Goal: Information Seeking & Learning: Understand process/instructions

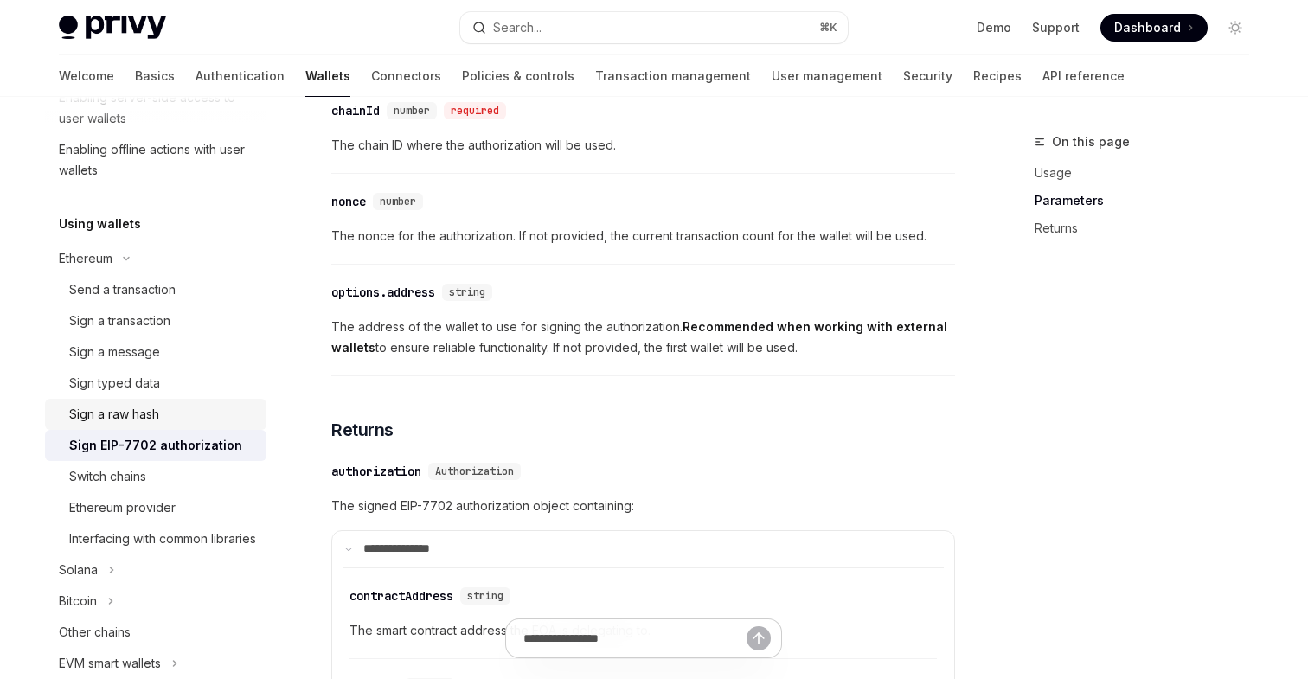
scroll to position [329, 0]
click at [151, 315] on div "Sign a transaction" at bounding box center [119, 318] width 101 height 21
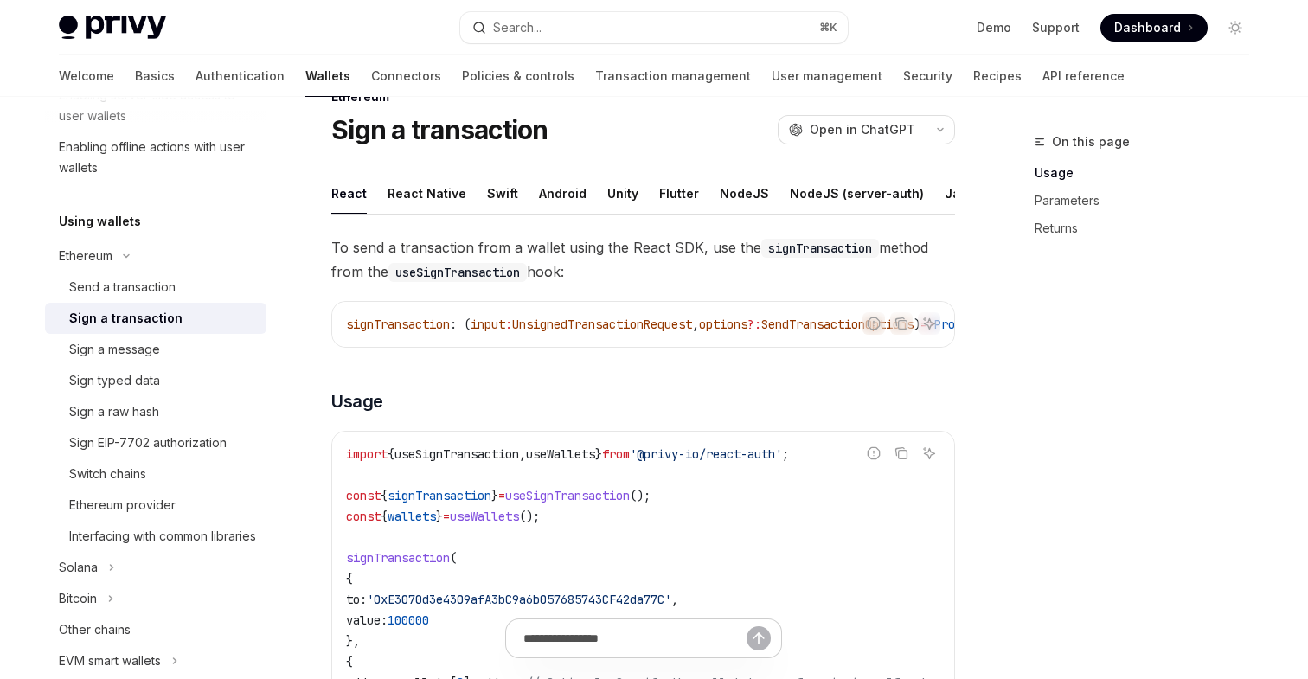
scroll to position [8, 0]
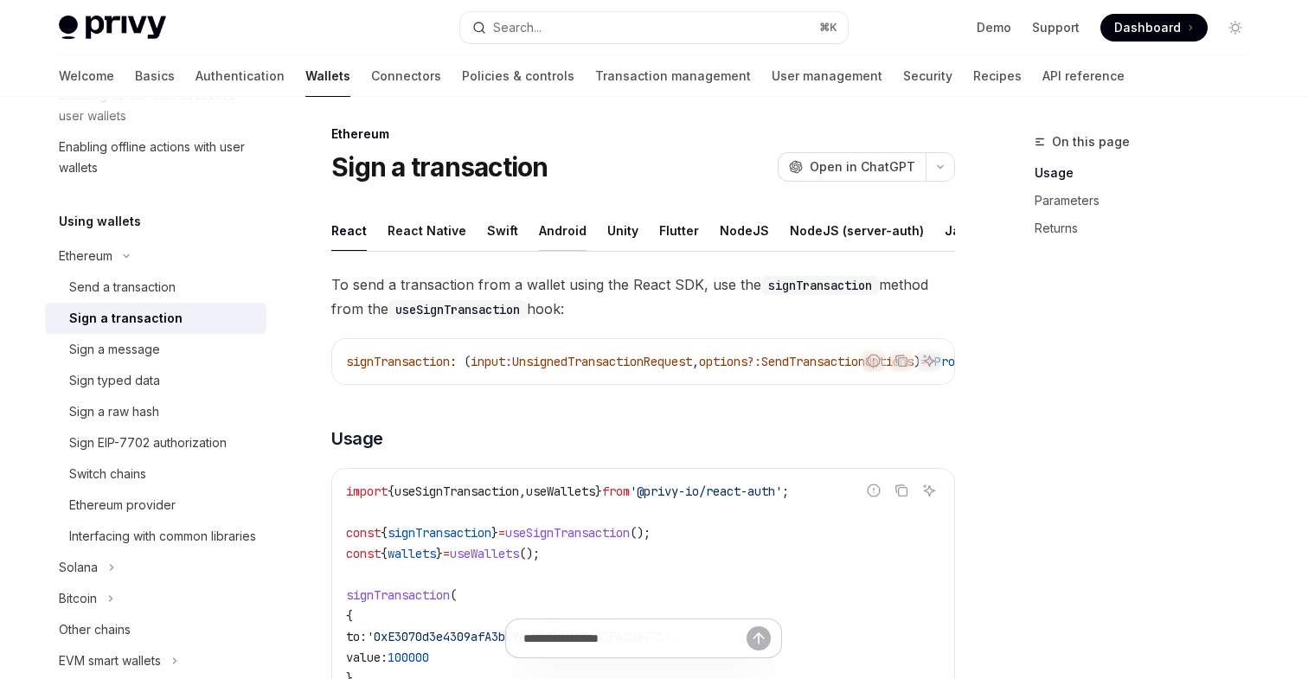
click at [563, 224] on div "Android" at bounding box center [563, 230] width 48 height 41
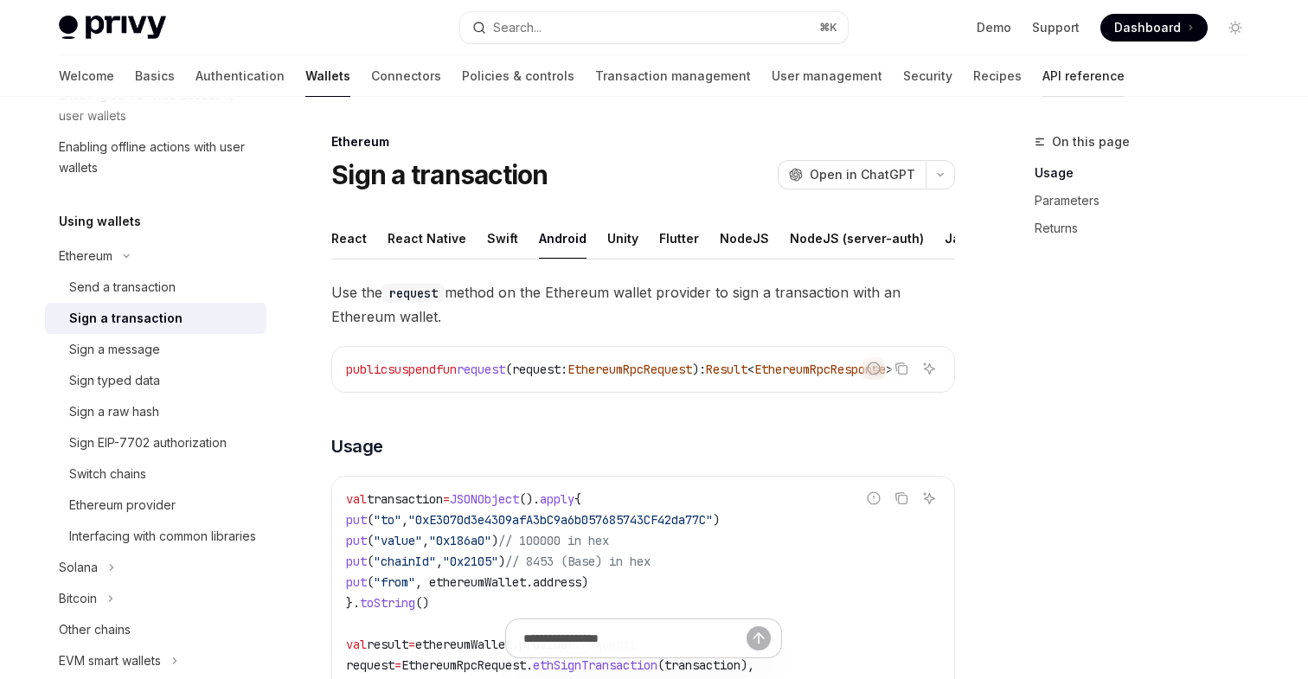
click at [1042, 71] on link "API reference" at bounding box center [1083, 76] width 82 height 42
type textarea "*"
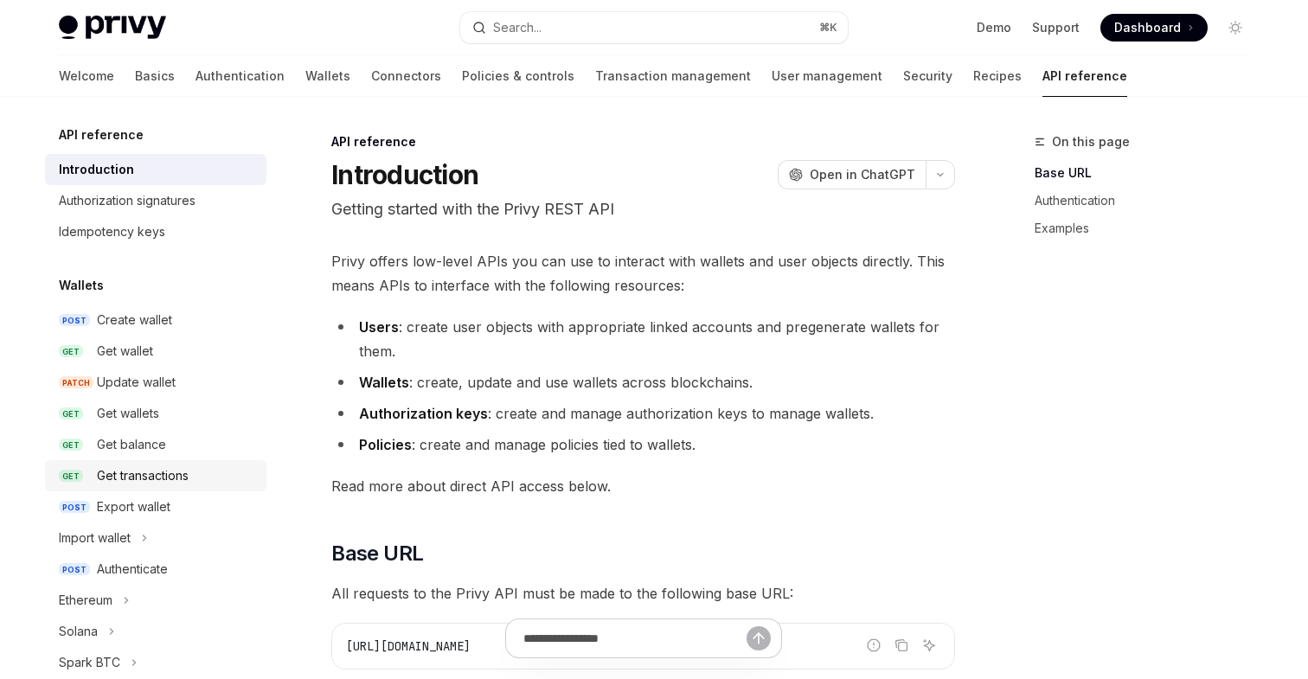
scroll to position [141, 0]
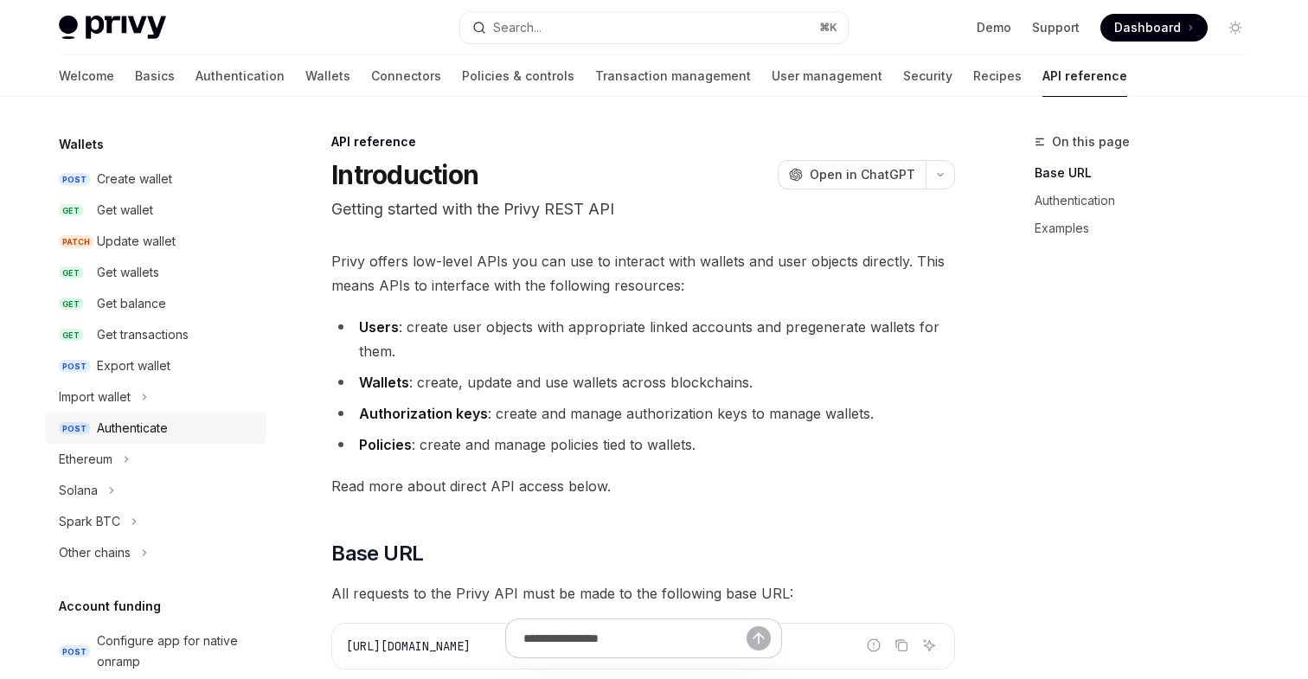
click at [144, 426] on div "Authenticate" at bounding box center [132, 428] width 71 height 21
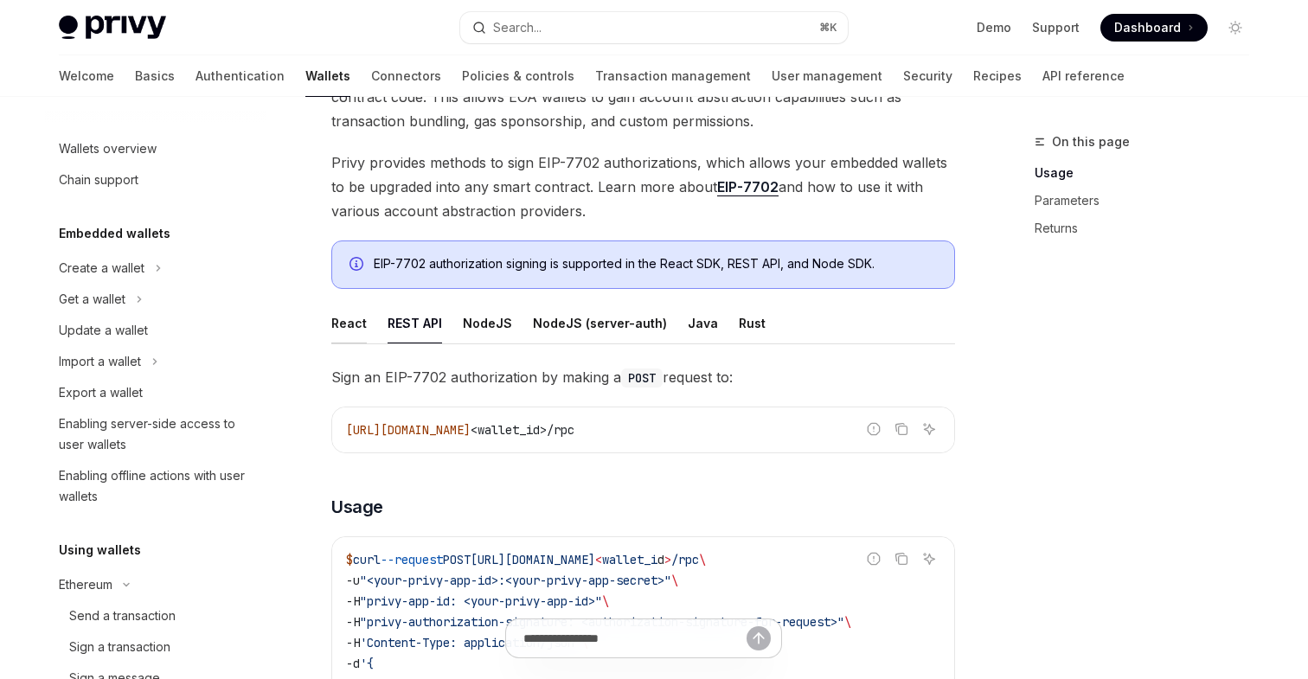
scroll to position [383, 0]
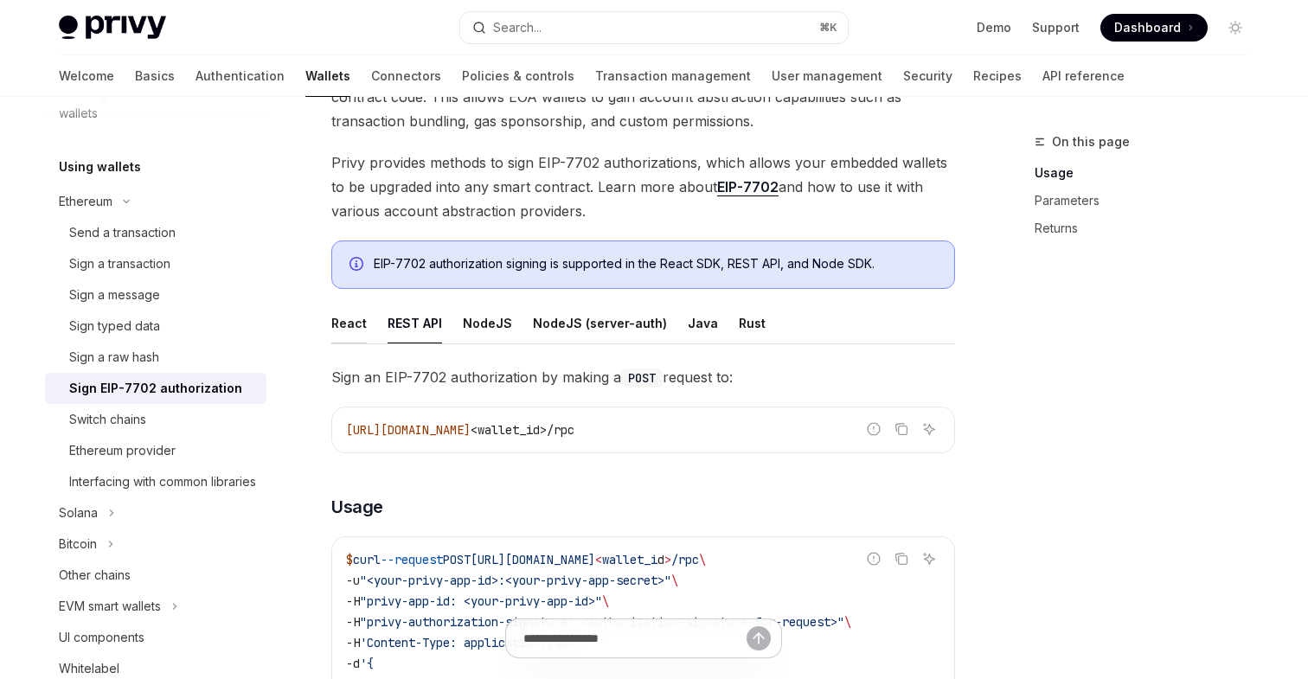
click at [349, 323] on div "React" at bounding box center [348, 323] width 35 height 41
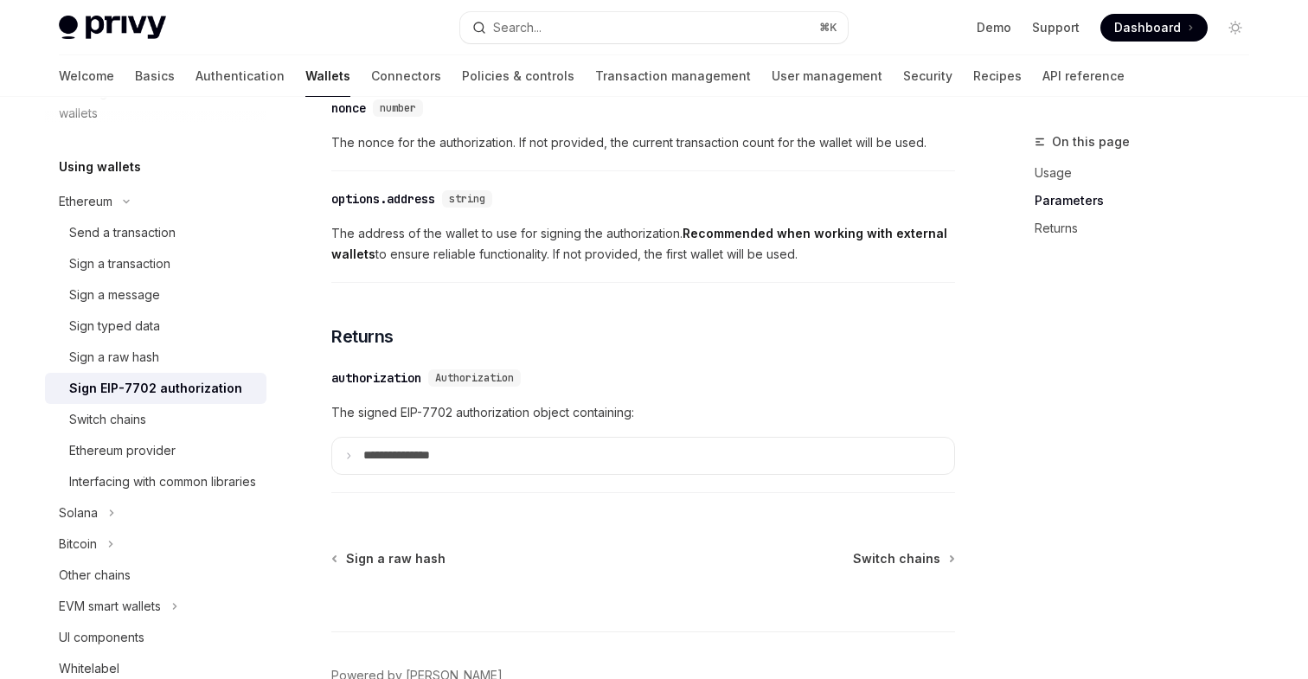
scroll to position [1617, 0]
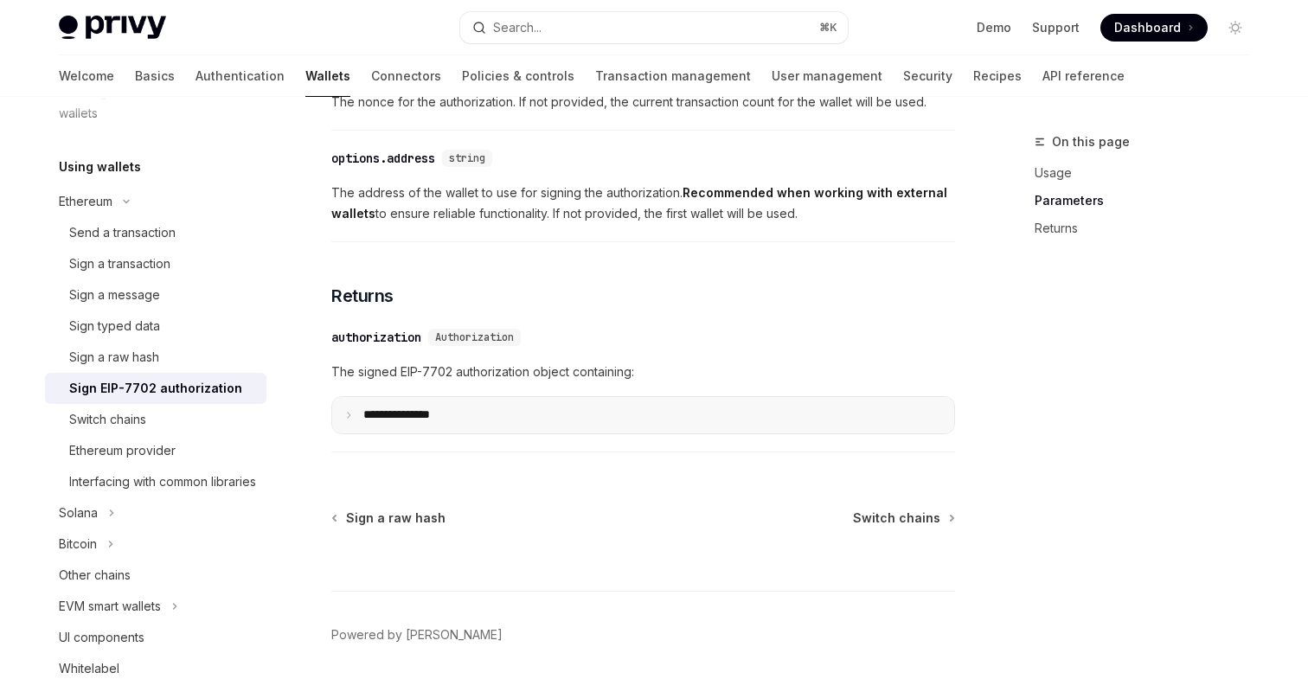
click at [389, 421] on p "**********" at bounding box center [410, 415] width 94 height 16
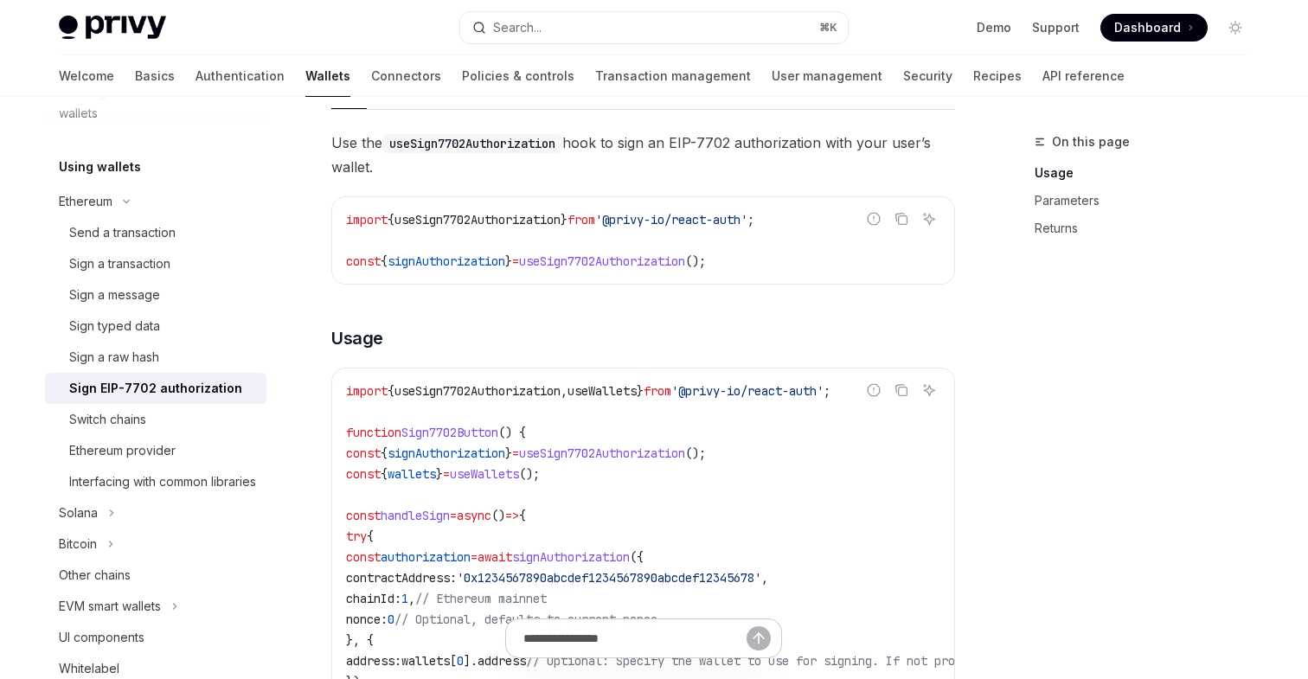
scroll to position [289, 0]
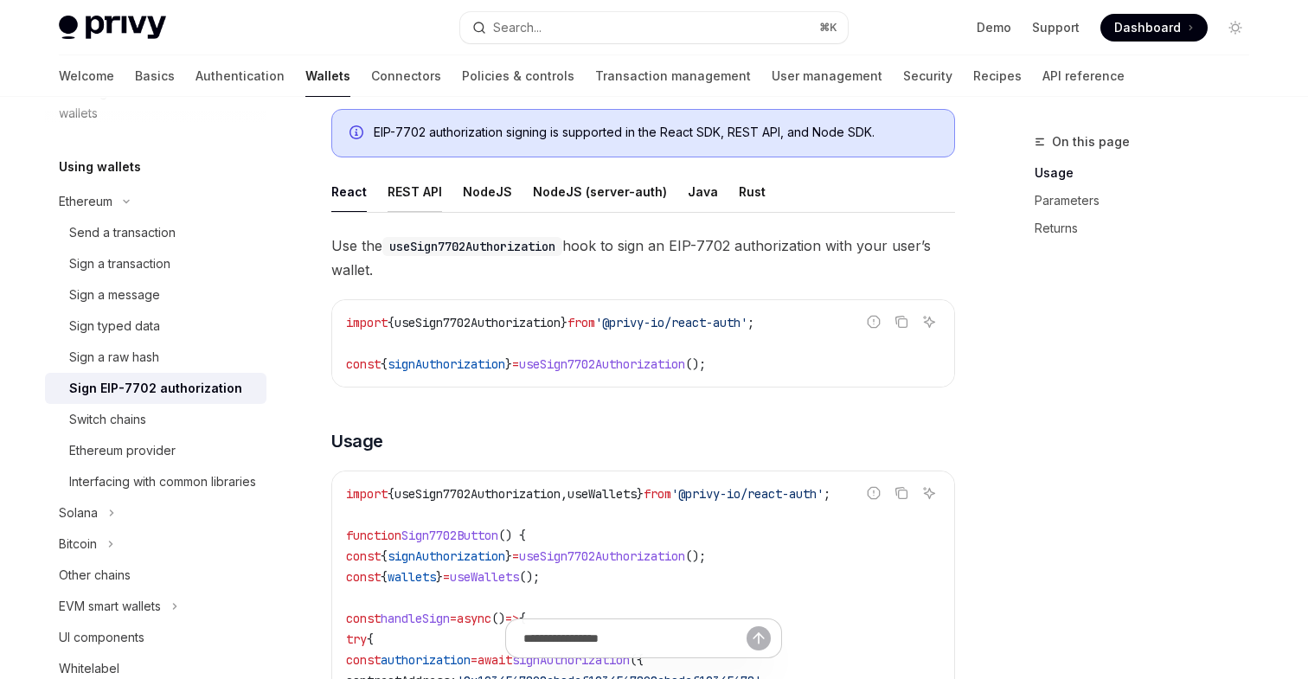
click at [415, 192] on div "REST API" at bounding box center [415, 191] width 54 height 41
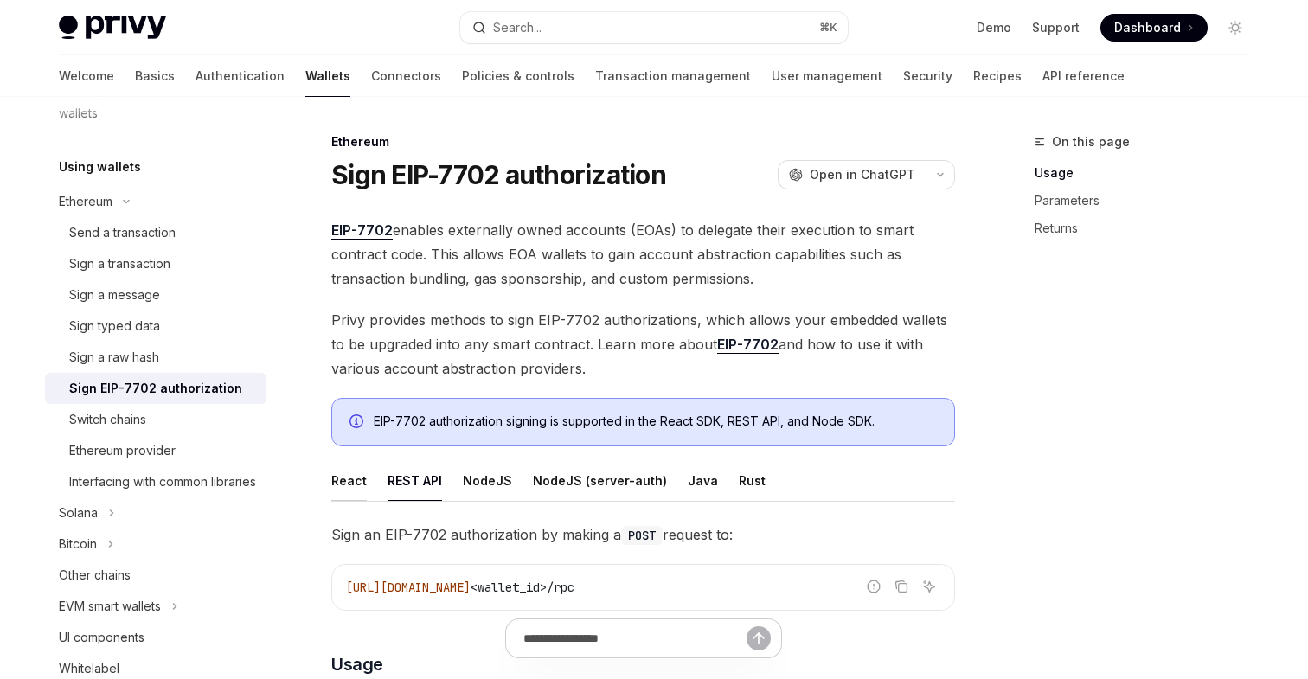
click at [340, 477] on div "React" at bounding box center [348, 480] width 35 height 41
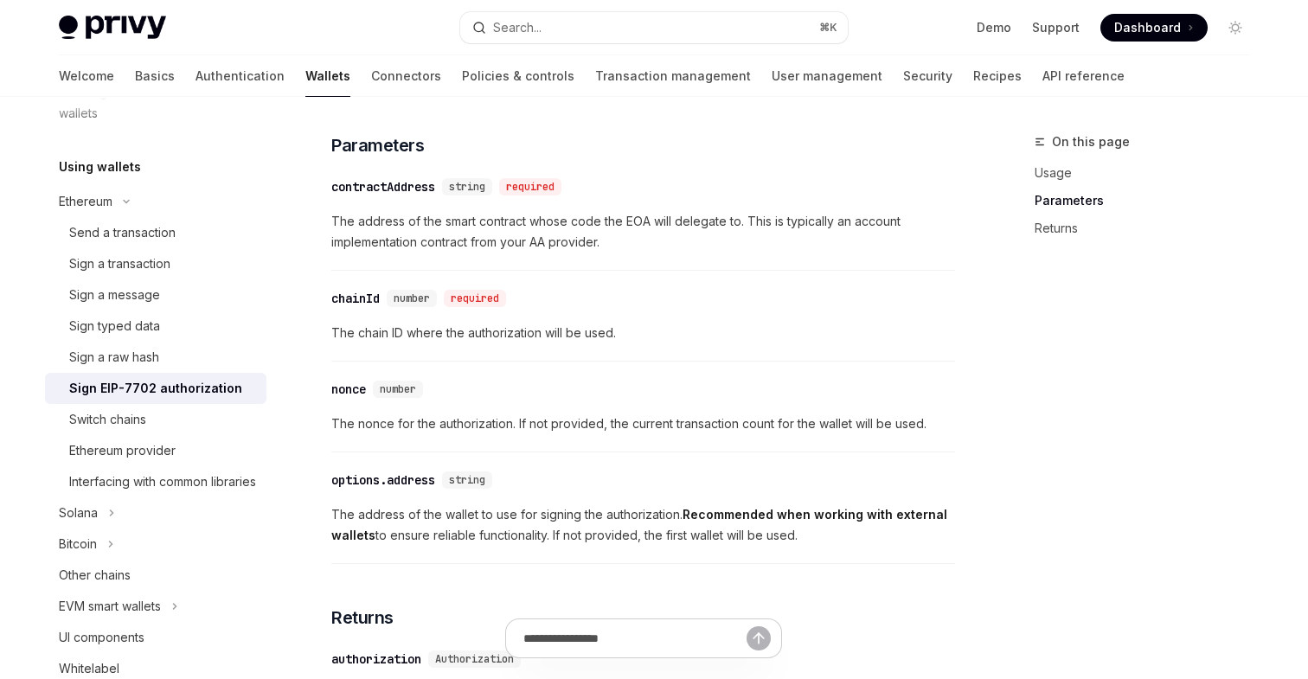
scroll to position [1261, 0]
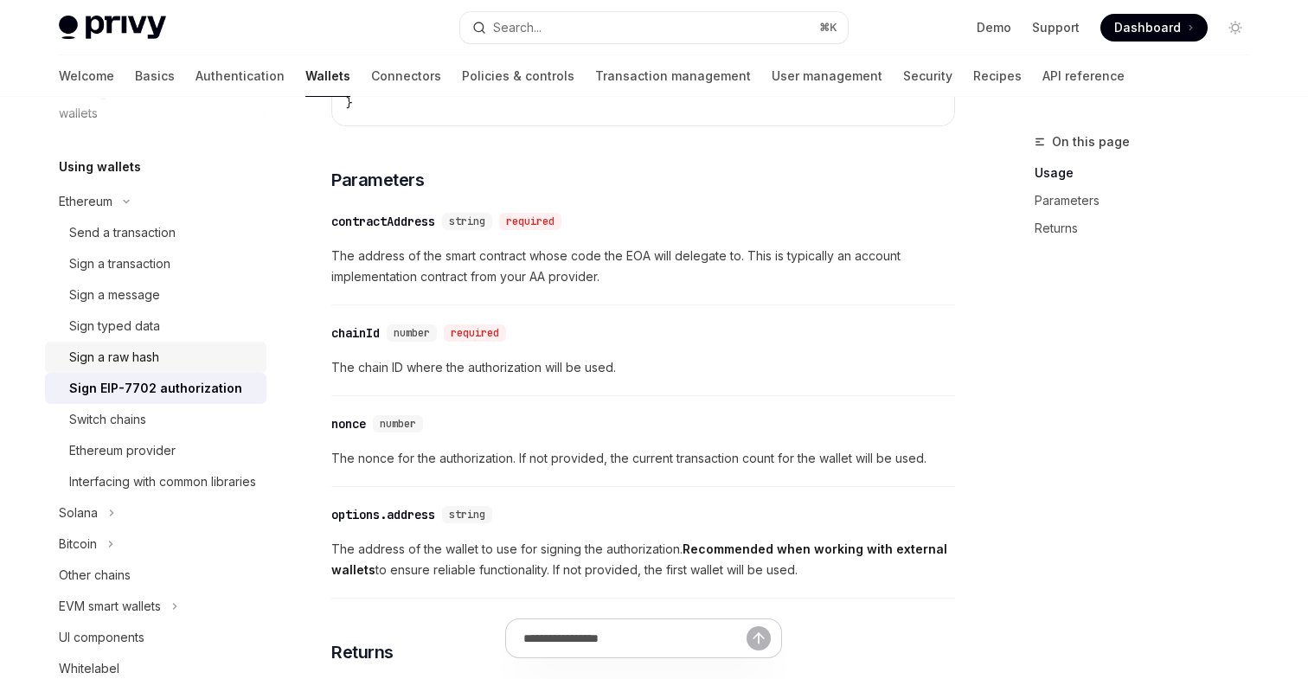
click at [156, 359] on div "Sign a raw hash" at bounding box center [114, 357] width 90 height 21
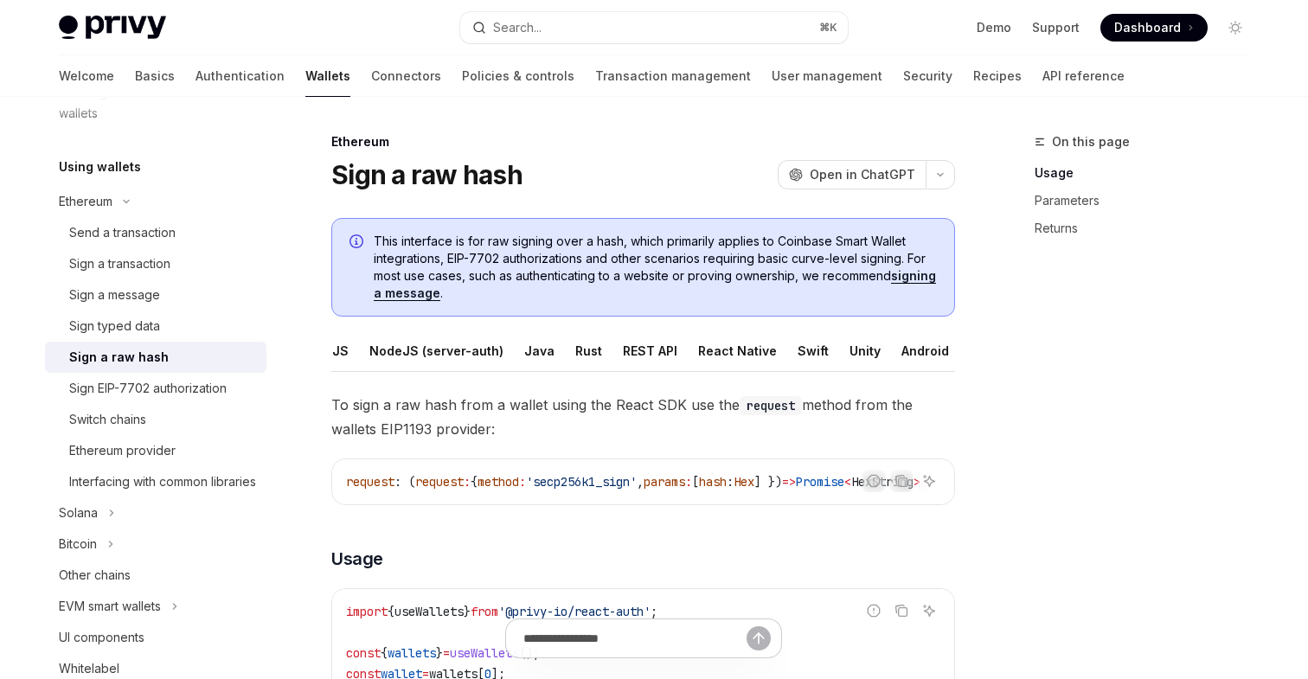
scroll to position [0, 118]
click at [872, 356] on div "Android" at bounding box center [896, 350] width 48 height 41
type textarea "*"
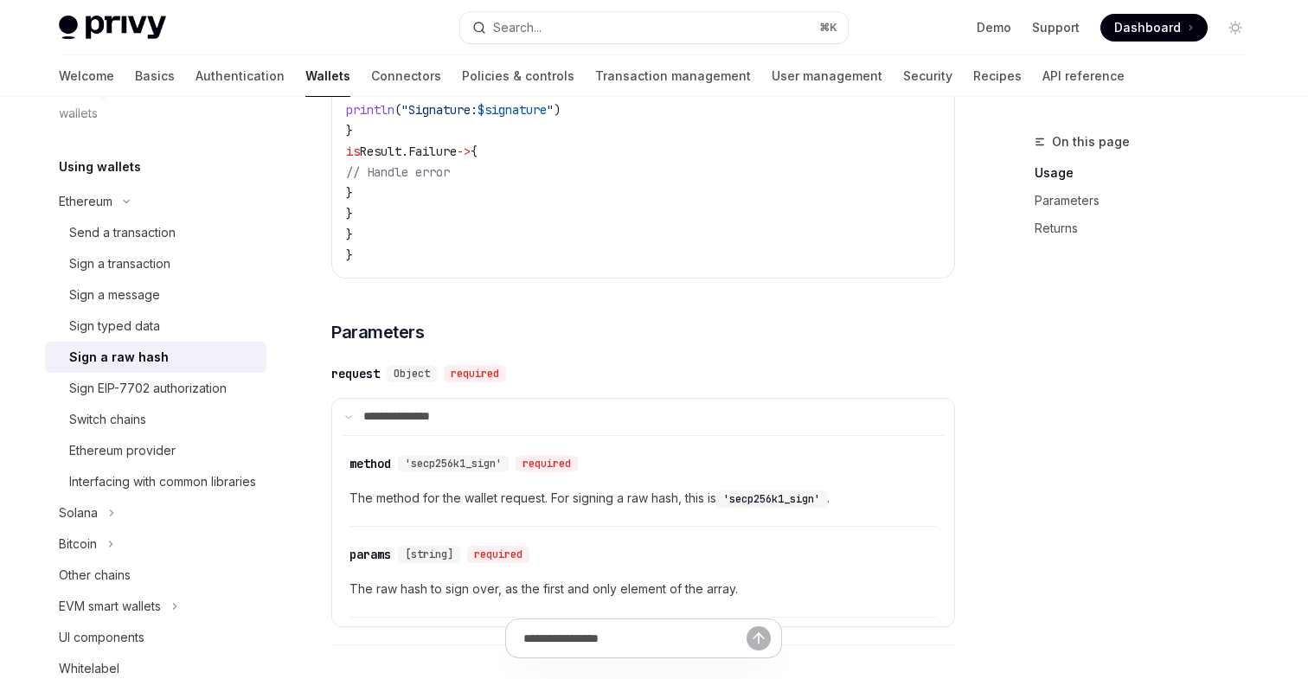
scroll to position [861, 0]
